Goal: Task Accomplishment & Management: Use online tool/utility

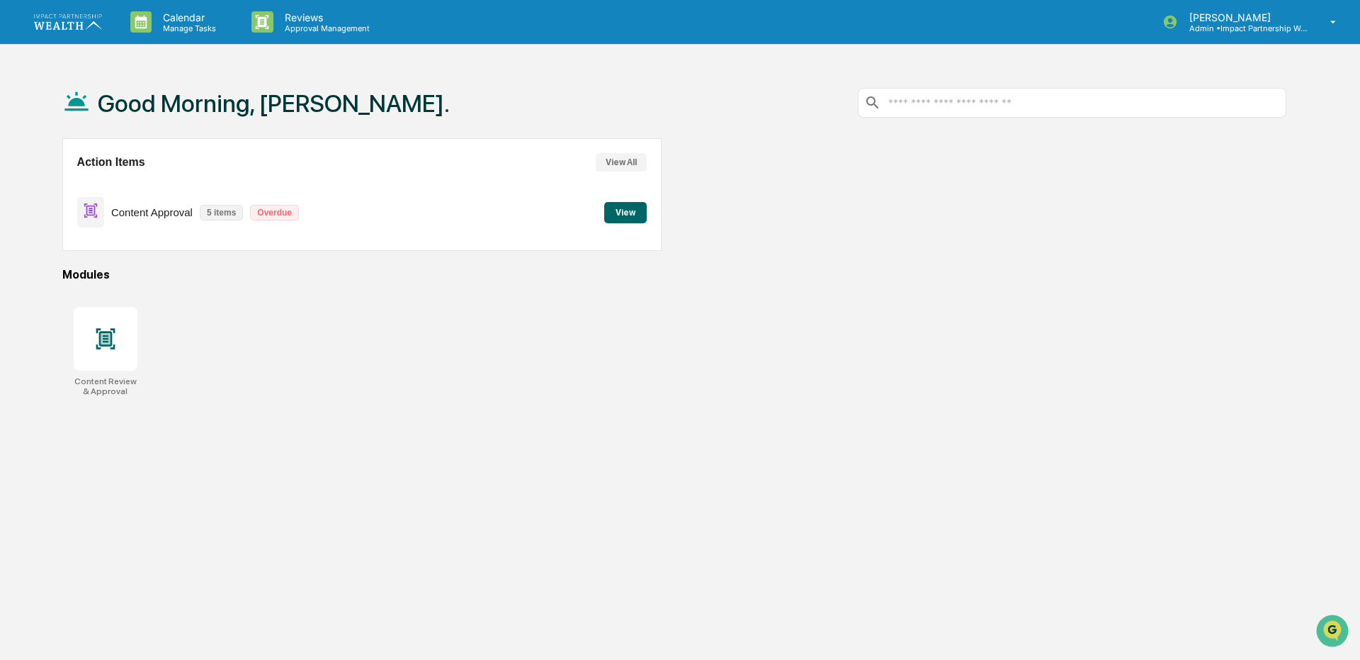
click at [626, 218] on button "View" at bounding box center [625, 212] width 43 height 21
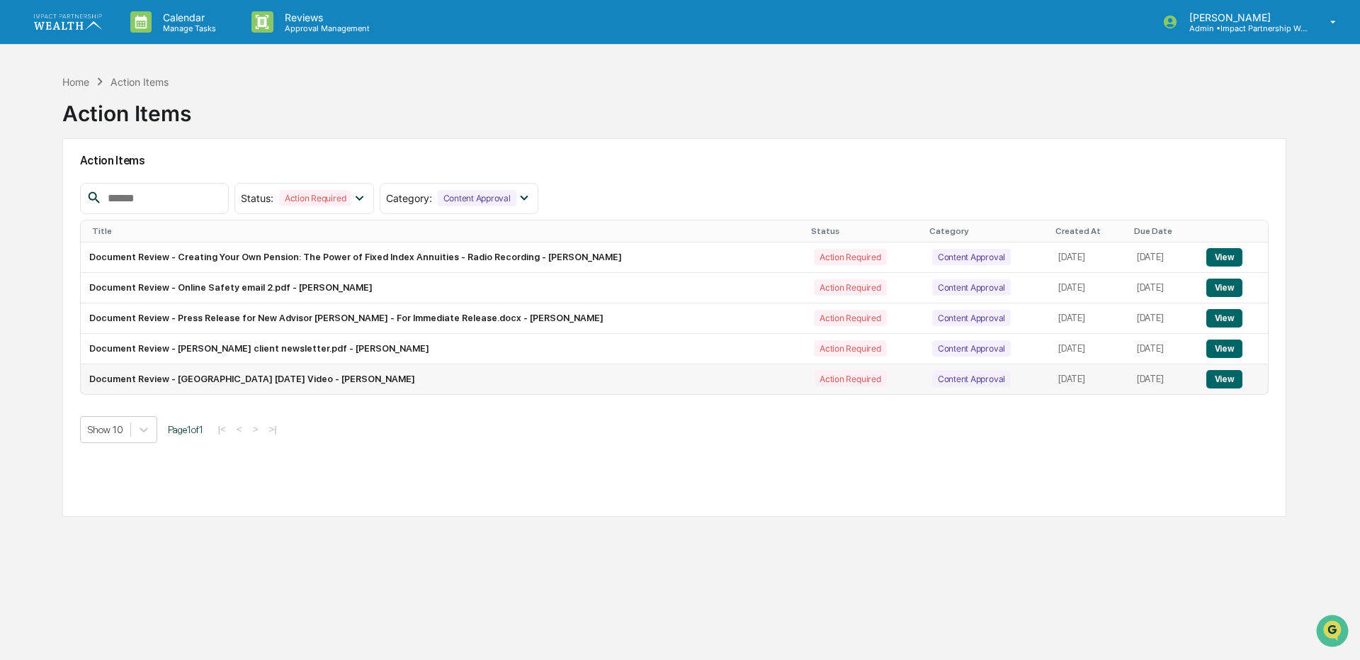
click at [1240, 390] on td "View" at bounding box center [1233, 379] width 70 height 30
click at [1236, 380] on button "View" at bounding box center [1225, 379] width 36 height 18
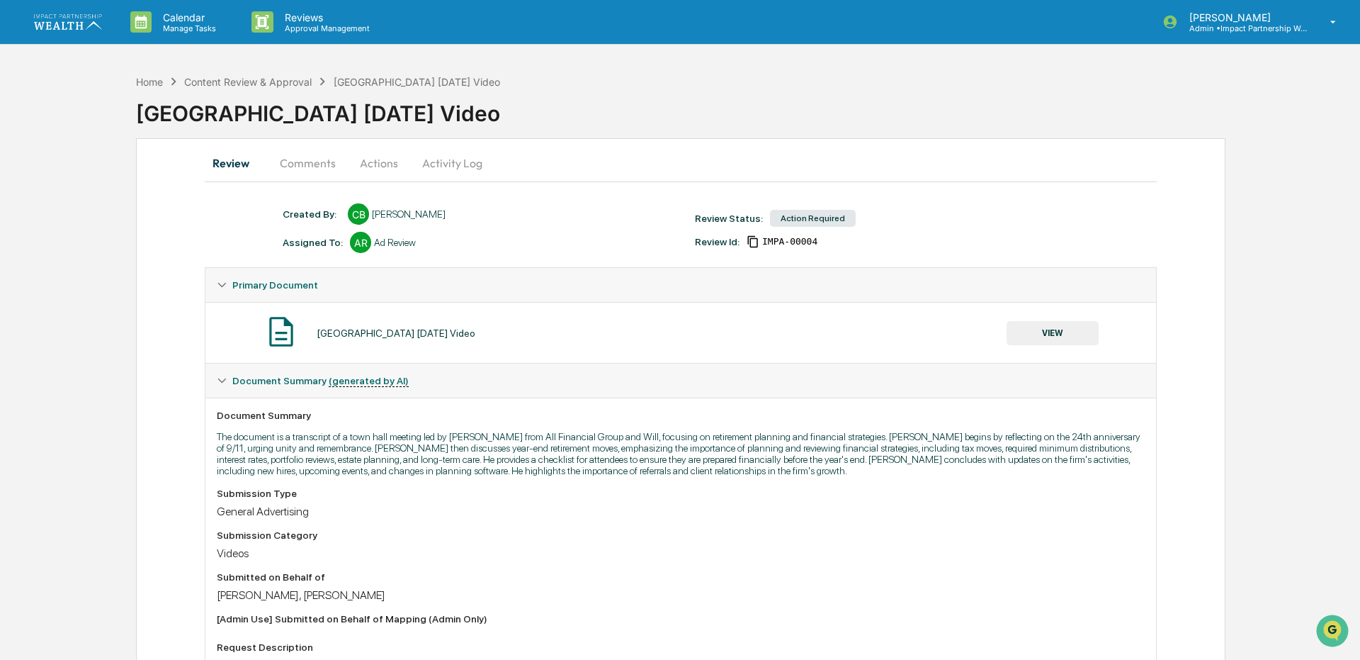
click at [750, 242] on icon at bounding box center [753, 242] width 10 height 12
drag, startPoint x: 315, startPoint y: 169, endPoint x: 304, endPoint y: 169, distance: 10.6
click at [315, 169] on button "Comments" at bounding box center [308, 163] width 79 height 34
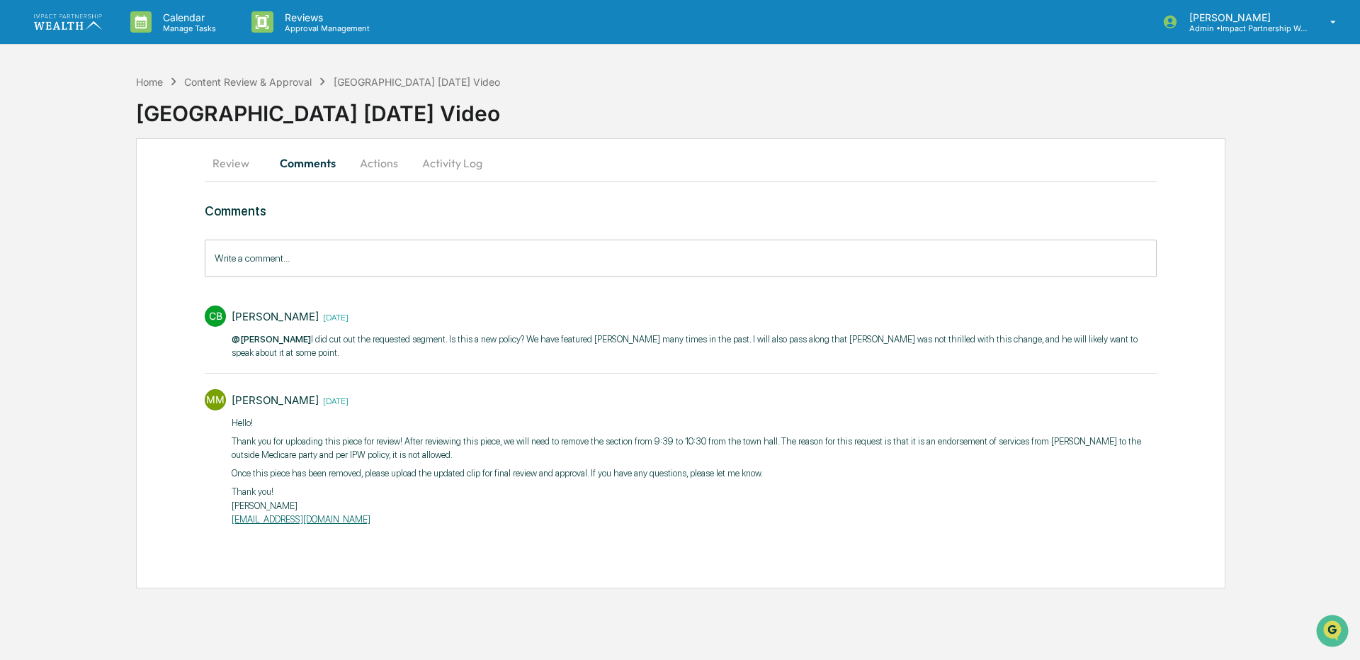
click at [177, 465] on div "Review Comments Actions Activity Log Comments Write a comment... Write a commen…" at bounding box center [681, 363] width 1090 height 450
